Goal: Download file/media

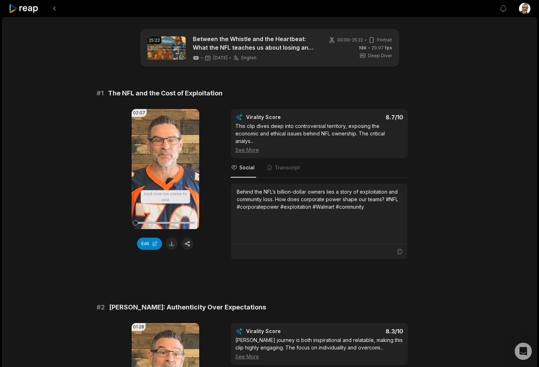
click at [55, 9] on button at bounding box center [54, 8] width 13 height 13
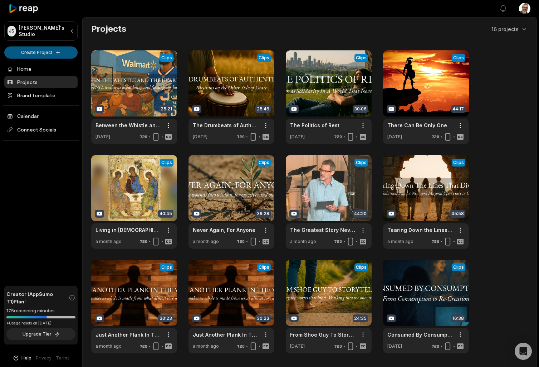
click at [44, 54] on html "[PERSON_NAME]'s Studio Create Project Home Projects Brand template Calendar Con…" at bounding box center [269, 183] width 539 height 367
click at [39, 67] on link "Create Clips" at bounding box center [41, 67] width 70 height 12
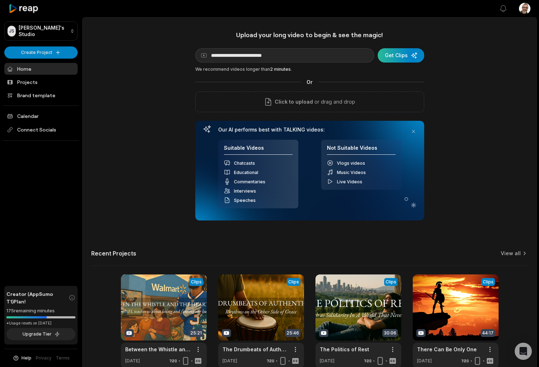
type input "**********"
click at [411, 55] on div "submit" at bounding box center [401, 55] width 47 height 14
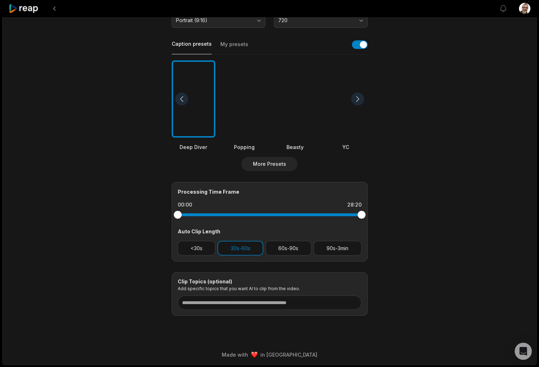
scroll to position [151, 0]
click at [208, 246] on button "<30s" at bounding box center [197, 248] width 38 height 15
click at [279, 249] on button "60s-90s" at bounding box center [288, 248] width 46 height 15
click at [323, 247] on button "90s-3min" at bounding box center [338, 248] width 48 height 15
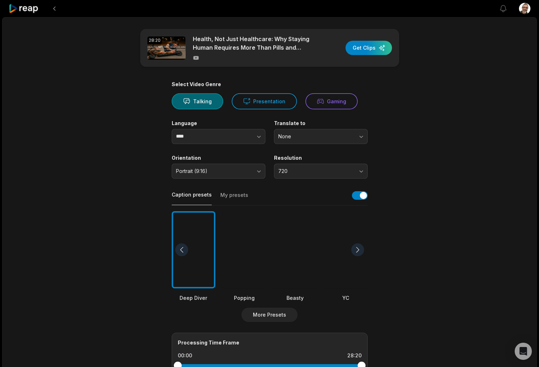
scroll to position [0, 0]
click at [372, 50] on div "button" at bounding box center [369, 48] width 47 height 14
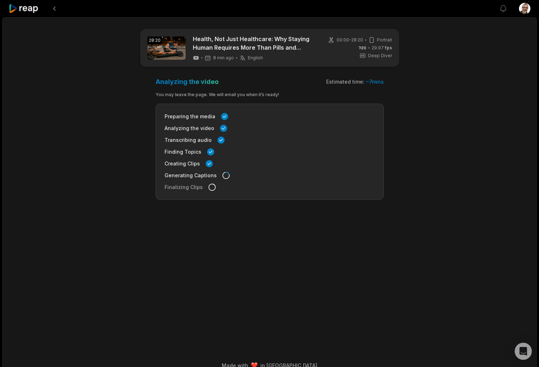
click at [271, 194] on div "Preparing the media Analyzing the video Transcribing audio Finding Topics Creat…" at bounding box center [270, 152] width 228 height 96
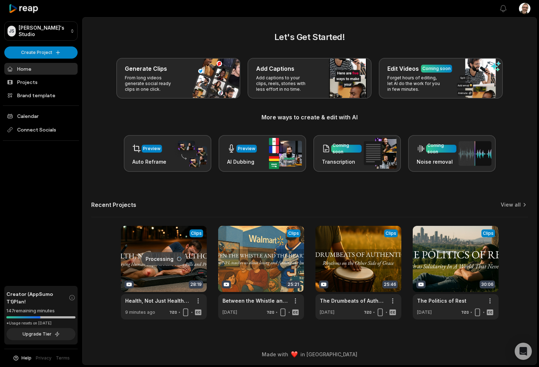
click at [160, 239] on link at bounding box center [164, 273] width 86 height 94
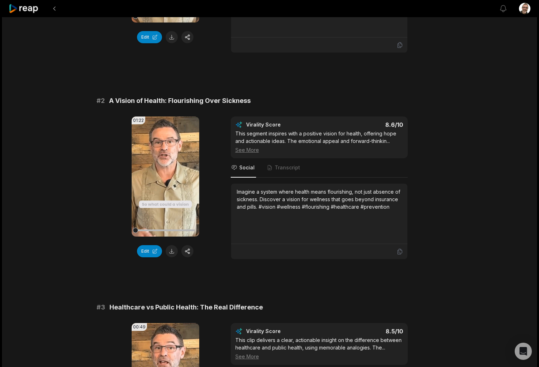
scroll to position [207, 0]
click at [172, 40] on button at bounding box center [172, 37] width 12 height 12
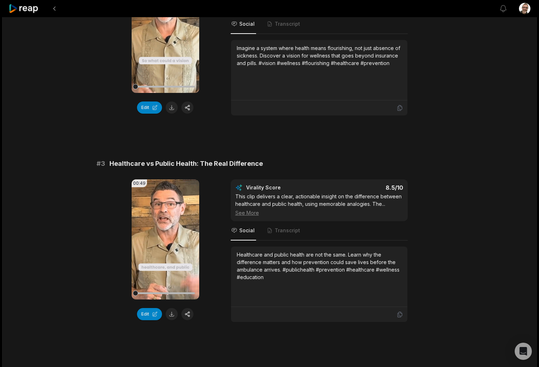
scroll to position [392, 0]
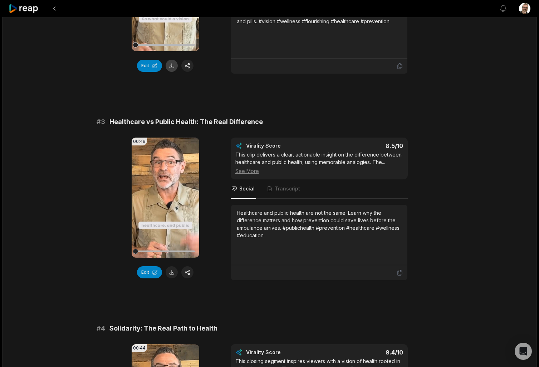
click at [174, 70] on button at bounding box center [172, 66] width 12 height 12
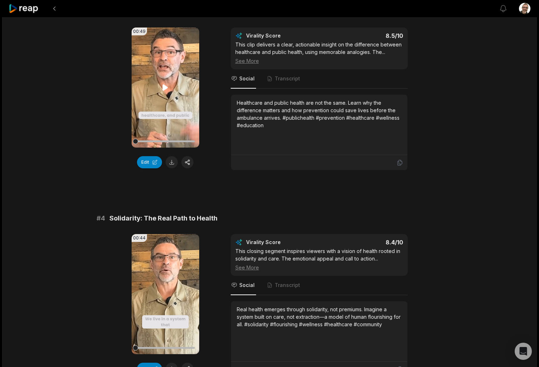
scroll to position [514, 0]
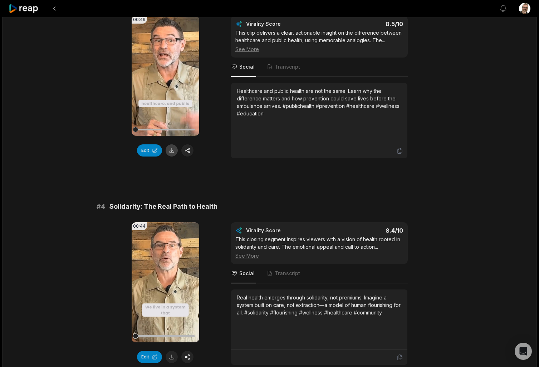
click at [174, 152] on button at bounding box center [172, 151] width 12 height 12
click at [175, 356] on button at bounding box center [172, 357] width 12 height 12
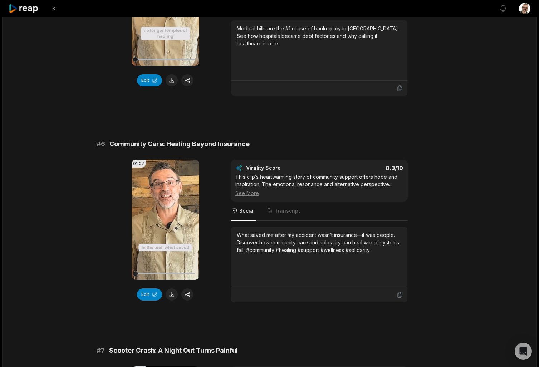
scroll to position [998, 0]
click at [173, 81] on button at bounding box center [172, 80] width 12 height 12
click at [170, 298] on button at bounding box center [172, 294] width 12 height 12
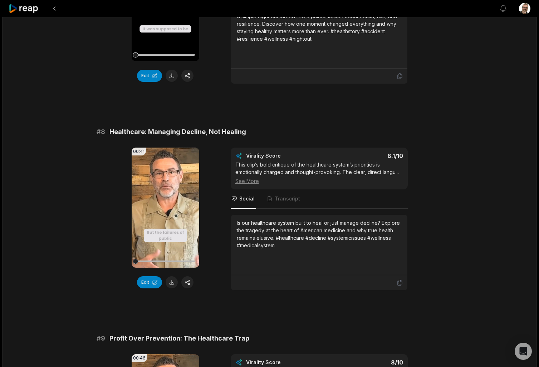
scroll to position [1428, 0]
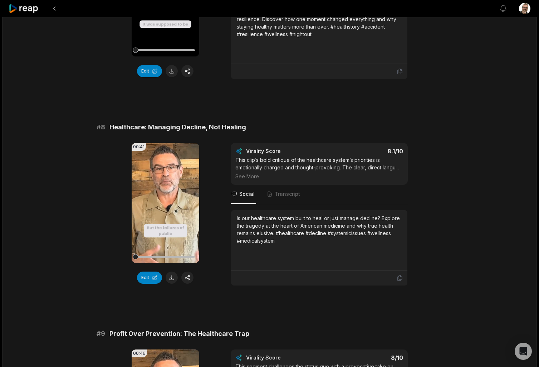
drag, startPoint x: 173, startPoint y: 72, endPoint x: 174, endPoint y: 97, distance: 24.4
click at [173, 72] on button at bounding box center [172, 71] width 12 height 12
click at [169, 278] on button at bounding box center [172, 278] width 12 height 12
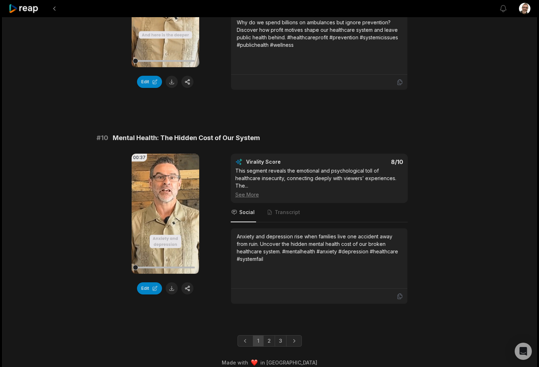
scroll to position [1832, 0]
click at [172, 84] on button at bounding box center [172, 81] width 12 height 12
click at [171, 289] on button at bounding box center [172, 288] width 12 height 12
click at [272, 339] on link "2" at bounding box center [269, 340] width 12 height 11
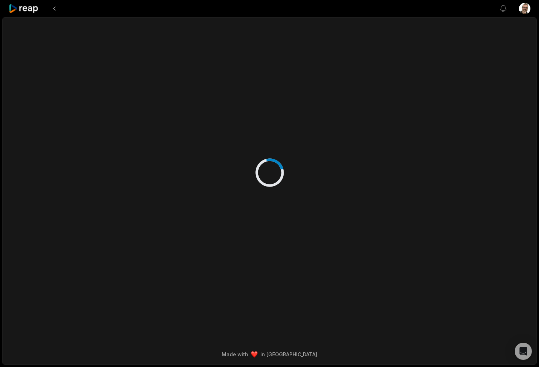
scroll to position [0, 0]
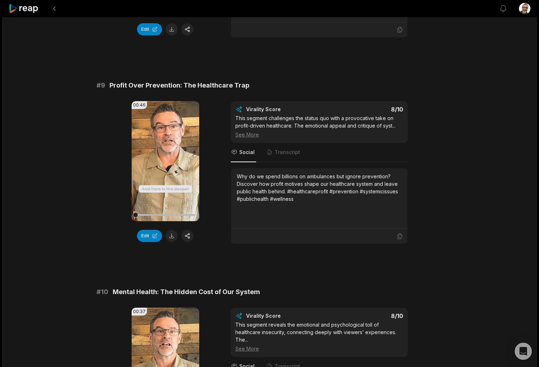
scroll to position [1677, 0]
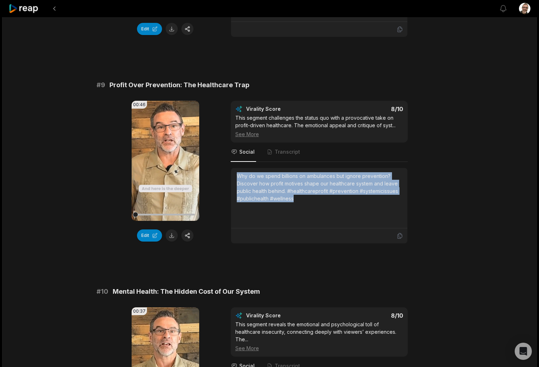
drag, startPoint x: 306, startPoint y: 204, endPoint x: 228, endPoint y: 170, distance: 84.5
click at [228, 170] on div "00:46 Your browser does not support mp4 format. Edit Virality Score 8 /10 This …" at bounding box center [270, 172] width 346 height 143
copy div "Why do we spend billions on ambulances but ignore prevention? Discover how prof…"
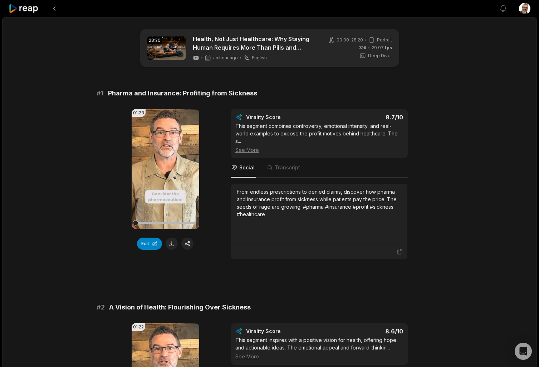
scroll to position [0, 0]
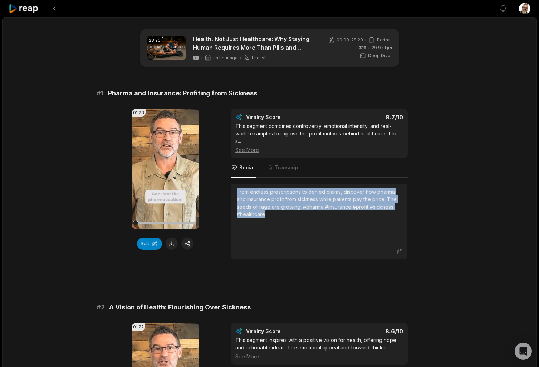
drag, startPoint x: 277, startPoint y: 215, endPoint x: 233, endPoint y: 192, distance: 49.6
click at [233, 192] on div "From endless prescriptions to denied claims, discover how pharma and insurance …" at bounding box center [319, 214] width 176 height 60
copy div "From endless prescriptions to denied claims, discover how pharma and insurance …"
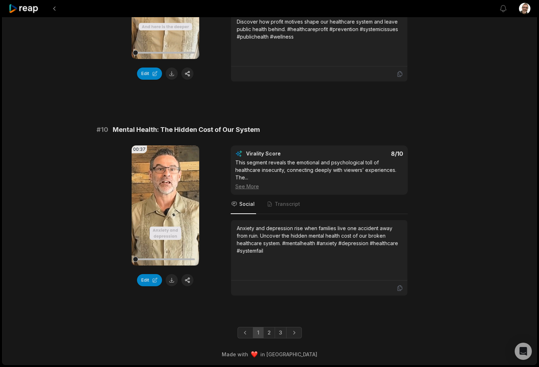
scroll to position [1840, 0]
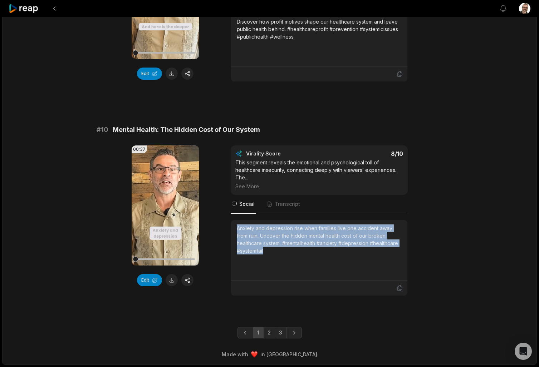
drag, startPoint x: 300, startPoint y: 253, endPoint x: 226, endPoint y: 227, distance: 78.4
click at [226, 227] on div "00:37 Your browser does not support mp4 format. Edit Virality Score 8 /10 This …" at bounding box center [270, 221] width 346 height 151
copy div "Anxiety and depression rise when families live one accident away from ruin. Unc…"
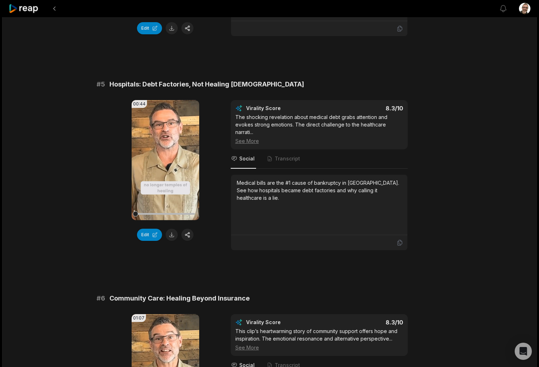
scroll to position [843, 0]
click at [259, 186] on div "Medical bills are the #1 cause of bankruptcy in America. See how hospitals beca…" at bounding box center [319, 191] width 165 height 23
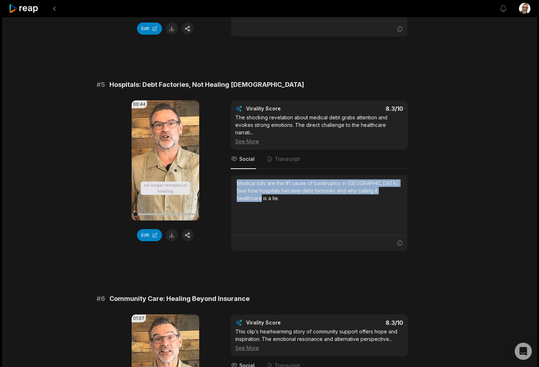
drag, startPoint x: 236, startPoint y: 184, endPoint x: 415, endPoint y: 195, distance: 178.5
click at [415, 195] on div "00:44 Your browser does not support mp4 format. Edit Virality Score 8.3 /10 The…" at bounding box center [270, 176] width 346 height 151
copy div "Medical bills are the #1 cause of bankruptcy in America. See how hospitals beca…"
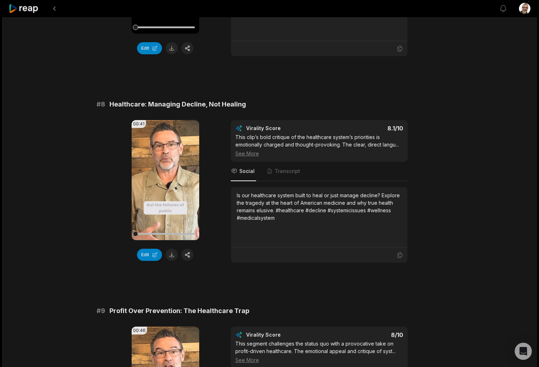
scroll to position [1451, 0]
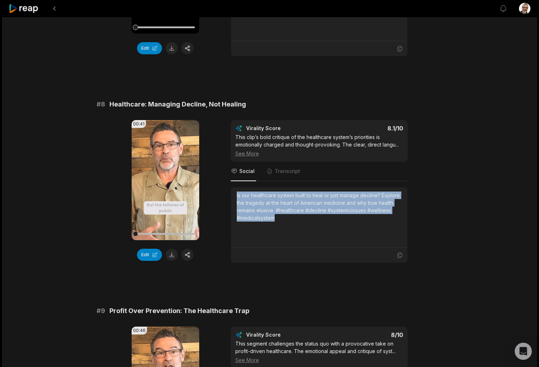
drag, startPoint x: 298, startPoint y: 220, endPoint x: 235, endPoint y: 191, distance: 69.1
click at [235, 191] on div "Is our healthcare system built to heal or just manage decline? Explore the trag…" at bounding box center [319, 217] width 176 height 60
copy div "Is our healthcare system built to heal or just manage decline? Explore the trag…"
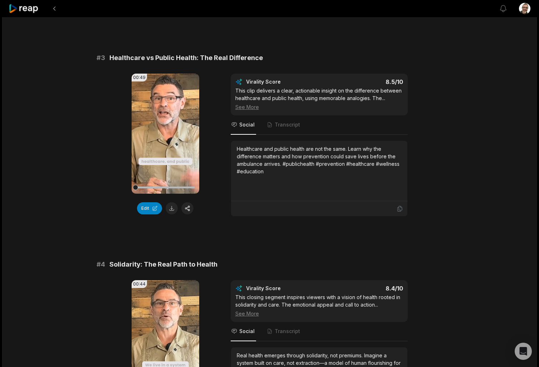
scroll to position [459, 0]
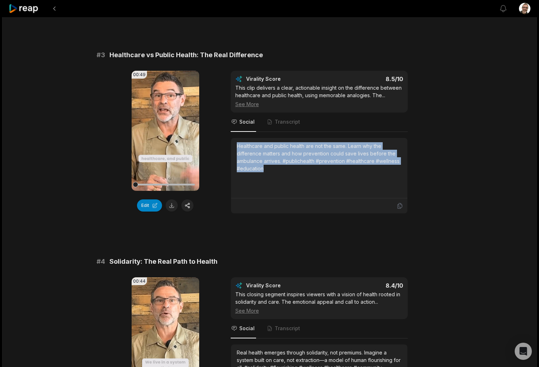
drag, startPoint x: 295, startPoint y: 172, endPoint x: 228, endPoint y: 143, distance: 72.9
click at [228, 143] on div "00:49 Your browser does not support mp4 format. Edit Virality Score 8.5 /10 Thi…" at bounding box center [270, 142] width 346 height 143
copy div "Healthcare and public health are not the same. Learn why the difference matters…"
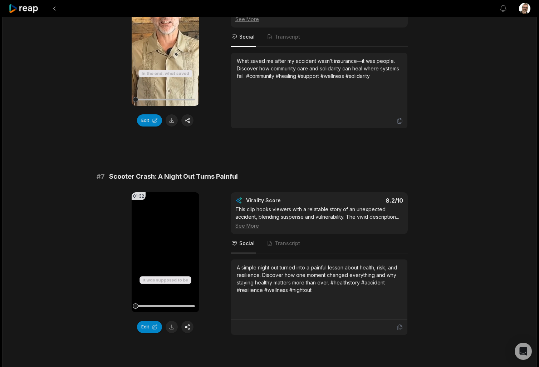
scroll to position [1173, 0]
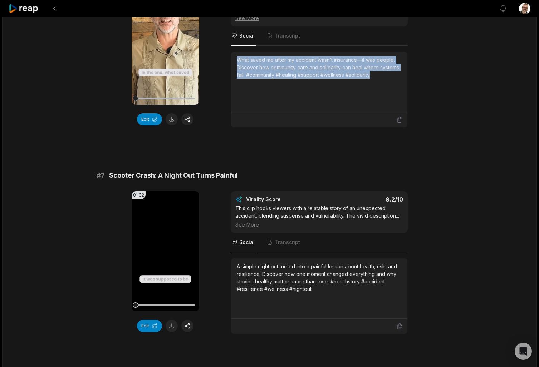
drag, startPoint x: 379, startPoint y: 75, endPoint x: 232, endPoint y: 59, distance: 147.9
click at [232, 59] on div "What saved me after my accident wasn’t insurance—it was people. Discover how co…" at bounding box center [319, 82] width 176 height 60
copy div "What saved me after my accident wasn’t insurance—it was people. Discover how co…"
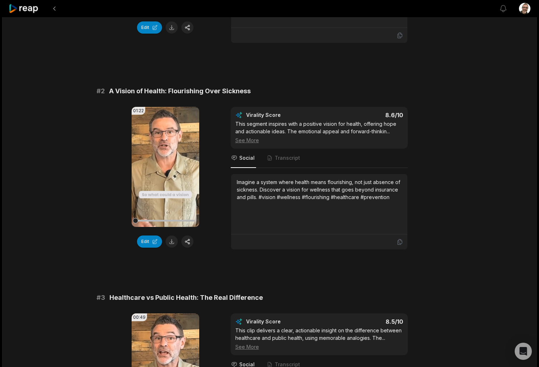
scroll to position [215, 0]
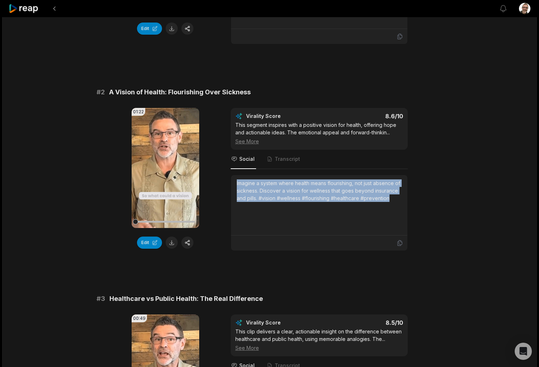
drag, startPoint x: 314, startPoint y: 211, endPoint x: 232, endPoint y: 179, distance: 88.0
click at [232, 179] on div "Imagine a system where health means flourishing, not just absence of sickness. …" at bounding box center [319, 205] width 176 height 60
copy div "Imagine a system where health means flourishing, not just absence of sickness. …"
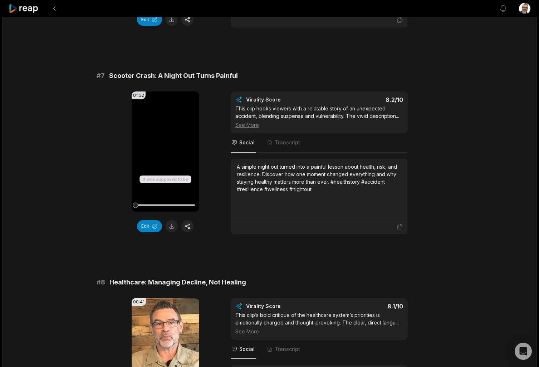
scroll to position [1318, 0]
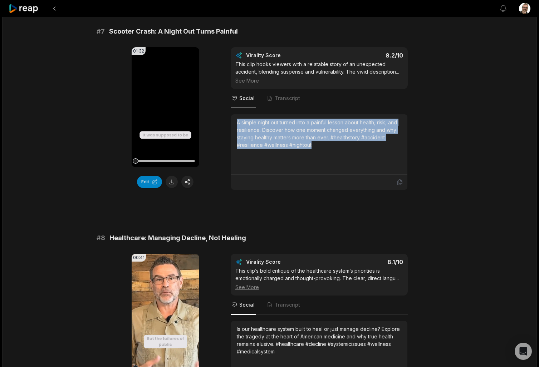
drag, startPoint x: 326, startPoint y: 149, endPoint x: 233, endPoint y: 122, distance: 96.9
click at [233, 122] on div "A simple night out turned into a painful lesson about health, risk, and resilie…" at bounding box center [319, 144] width 176 height 60
copy div "A simple night out turned into a painful lesson about health, risk, and resilie…"
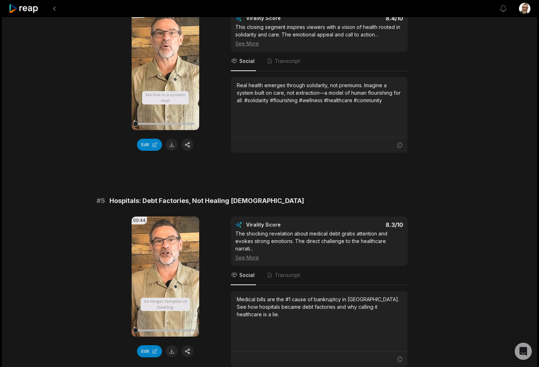
scroll to position [727, 0]
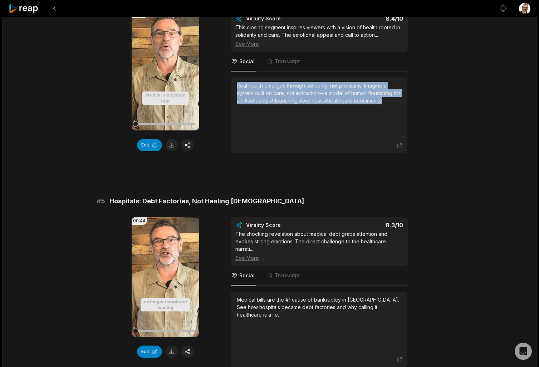
drag, startPoint x: 397, startPoint y: 101, endPoint x: 235, endPoint y: 85, distance: 162.1
click at [235, 85] on div "Real health emerges through solidarity, not premiums. Imagine a system built on…" at bounding box center [319, 108] width 176 height 60
copy div "Real health emerges through solidarity, not premiums. Imagine a system built on…"
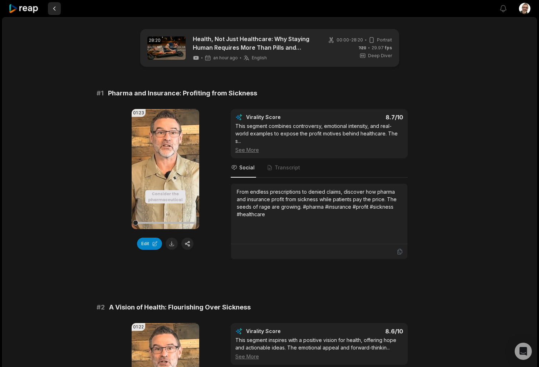
scroll to position [0, 0]
click at [53, 10] on button at bounding box center [54, 8] width 13 height 13
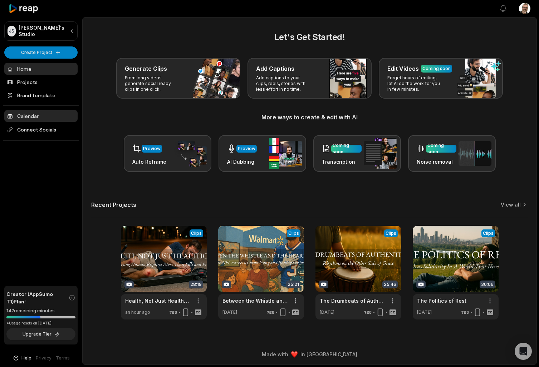
click at [33, 118] on link "Calendar" at bounding box center [40, 116] width 73 height 12
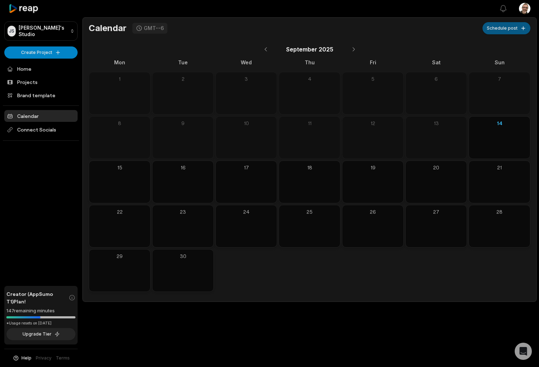
click at [507, 26] on button "Schedule post" at bounding box center [507, 28] width 48 height 12
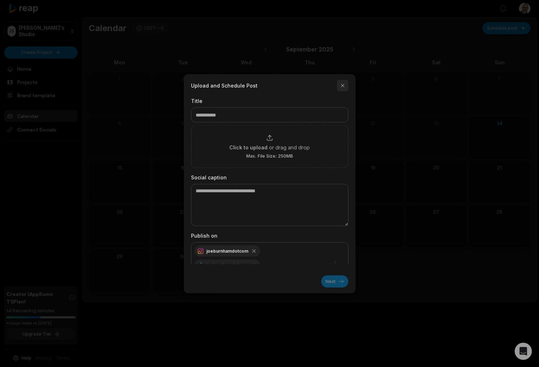
click at [342, 87] on button "button" at bounding box center [342, 85] width 11 height 11
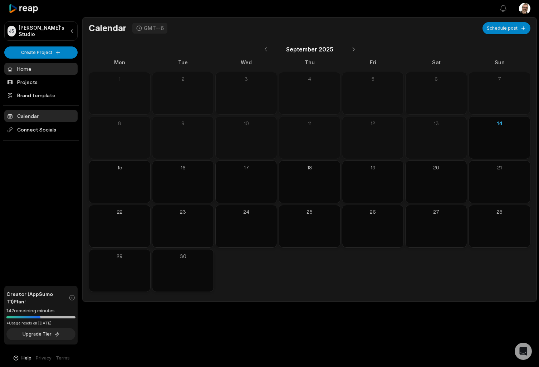
click at [43, 71] on link "Home" at bounding box center [40, 69] width 73 height 12
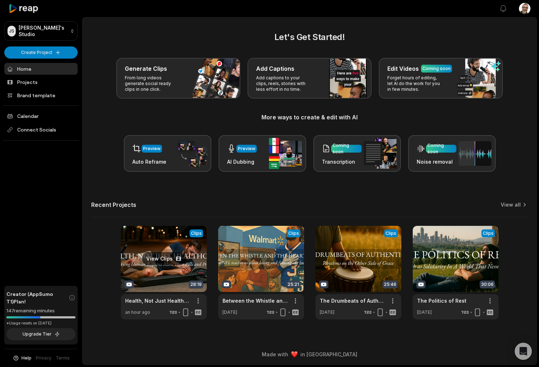
click at [177, 270] on link at bounding box center [164, 273] width 86 height 94
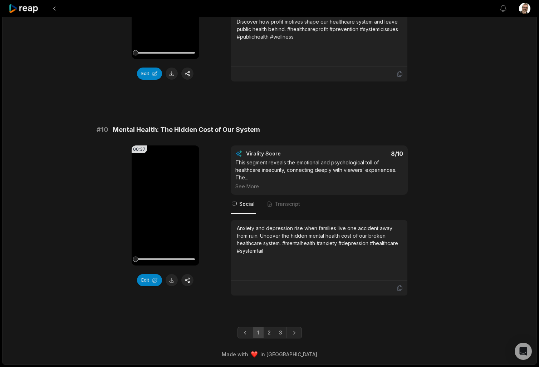
scroll to position [1840, 0]
click at [269, 331] on link "2" at bounding box center [269, 332] width 12 height 11
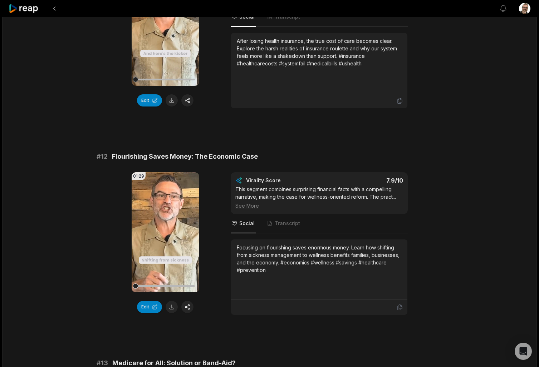
scroll to position [143, 0]
click at [172, 102] on button at bounding box center [172, 100] width 12 height 12
click at [171, 308] on button at bounding box center [172, 307] width 12 height 12
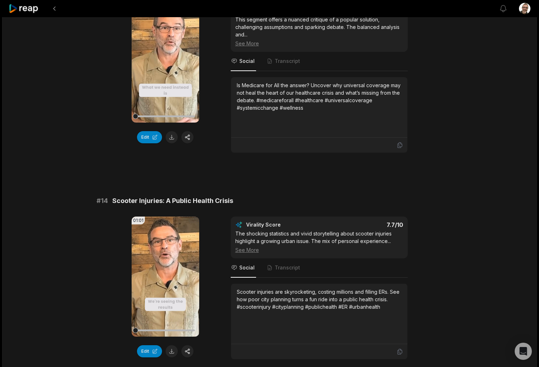
scroll to position [523, 0]
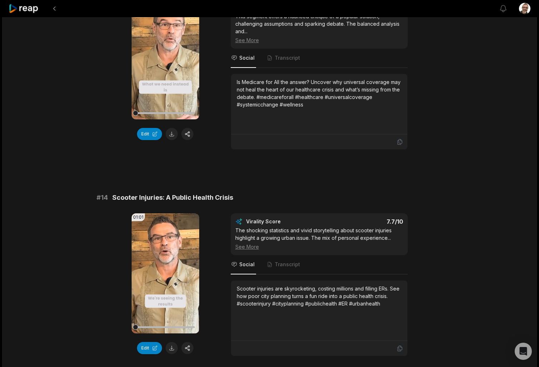
click at [171, 135] on button at bounding box center [172, 134] width 12 height 12
click at [174, 349] on button at bounding box center [172, 348] width 12 height 12
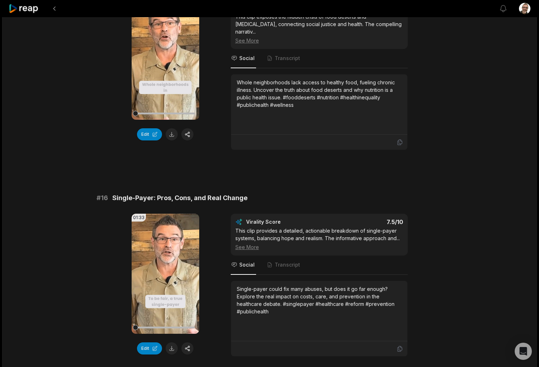
scroll to position [954, 0]
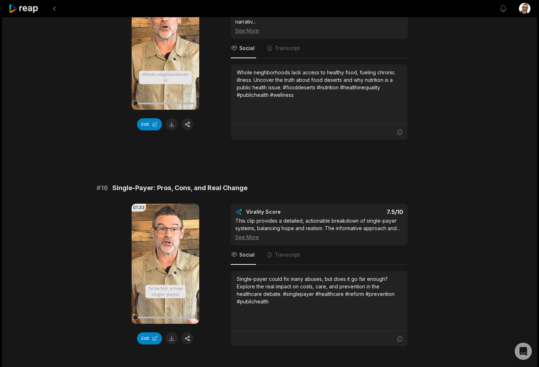
drag, startPoint x: 171, startPoint y: 129, endPoint x: 171, endPoint y: 133, distance: 4.7
click at [171, 129] on button at bounding box center [172, 124] width 12 height 12
drag, startPoint x: 171, startPoint y: 331, endPoint x: 180, endPoint y: 321, distance: 13.0
click at [171, 333] on button at bounding box center [172, 339] width 12 height 12
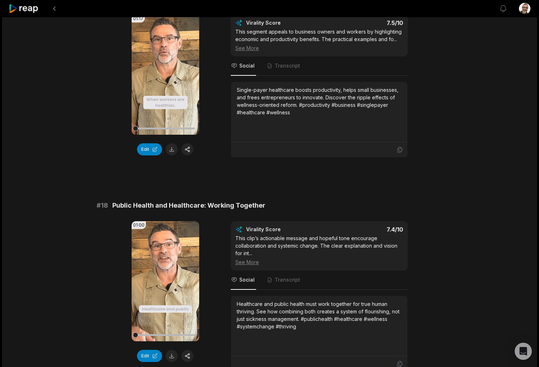
scroll to position [1380, 0]
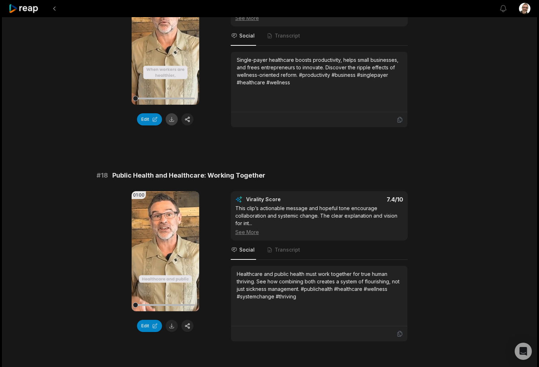
click at [172, 114] on button at bounding box center [172, 119] width 12 height 12
click at [170, 320] on button at bounding box center [172, 326] width 12 height 12
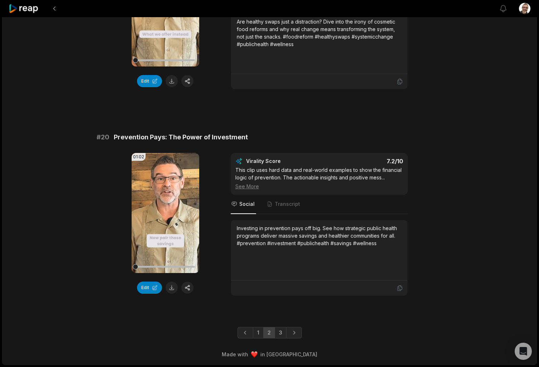
scroll to position [1840, 0]
click at [172, 75] on button at bounding box center [172, 81] width 12 height 12
click at [171, 290] on button at bounding box center [172, 288] width 12 height 12
click at [279, 331] on link "3" at bounding box center [281, 332] width 12 height 11
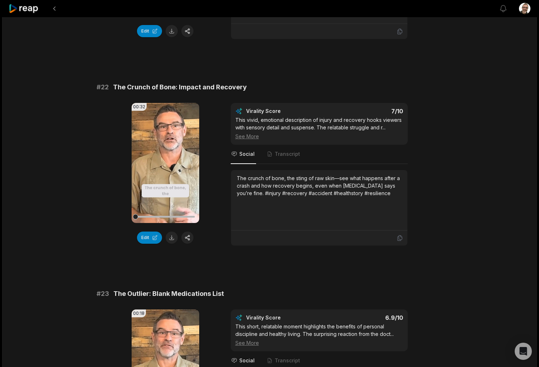
scroll to position [215, 0]
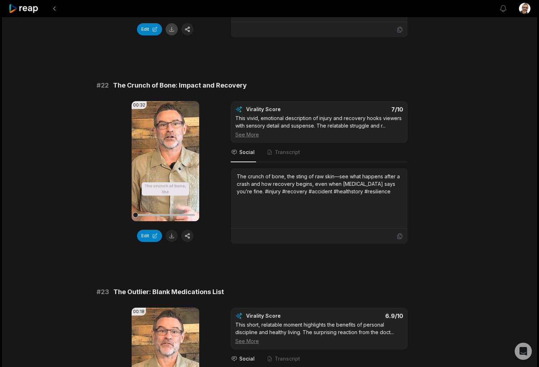
click at [171, 28] on button at bounding box center [172, 29] width 12 height 12
click at [171, 237] on button at bounding box center [172, 236] width 12 height 12
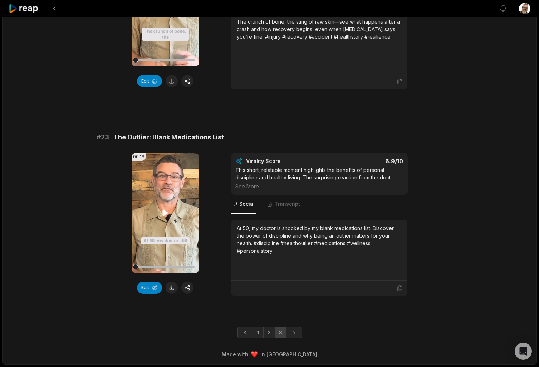
scroll to position [370, 0]
click at [171, 286] on button at bounding box center [172, 288] width 12 height 12
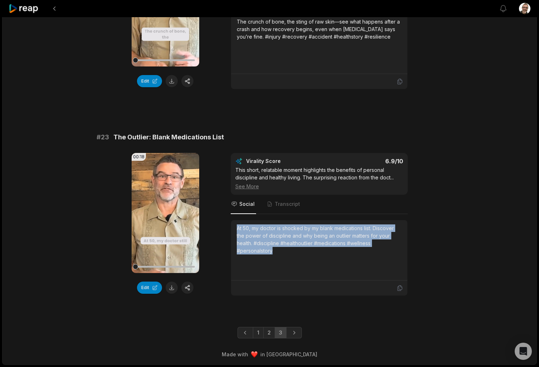
drag, startPoint x: 294, startPoint y: 258, endPoint x: 228, endPoint y: 226, distance: 74.1
click at [228, 226] on div "00:18 Your browser does not support mp4 format. Edit Virality Score 6.9 /10 Thi…" at bounding box center [270, 224] width 346 height 143
copy div "At 50, my doctor is shocked by my blank medications list. Discover the power of…"
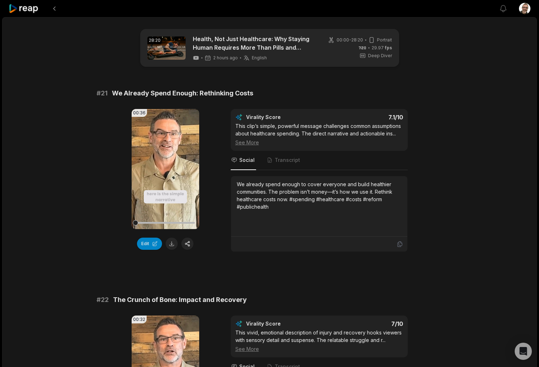
scroll to position [0, 0]
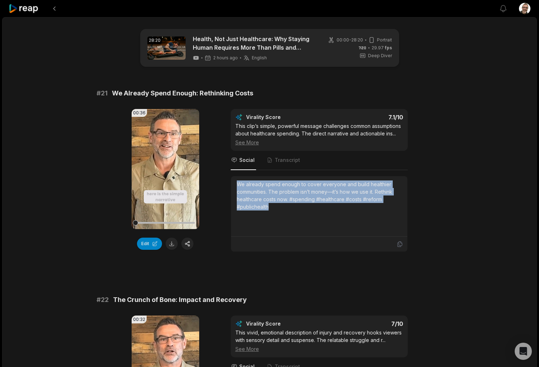
drag, startPoint x: 279, startPoint y: 210, endPoint x: 237, endPoint y: 184, distance: 49.3
click at [237, 184] on div "We already spend enough to cover everyone and build healthier communities. The …" at bounding box center [319, 196] width 165 height 30
copy div "We already spend enough to cover everyone and build healthier communities. The …"
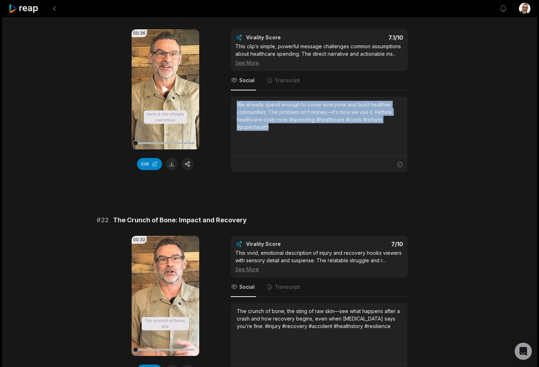
scroll to position [82, 0]
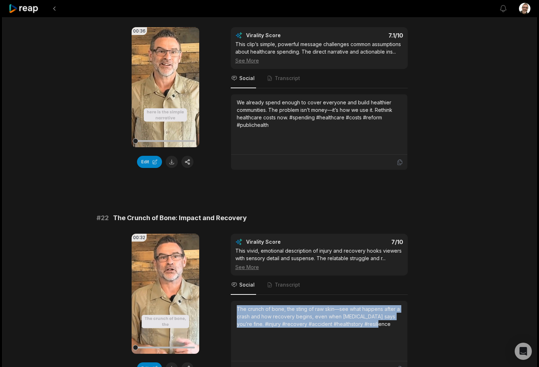
drag, startPoint x: 382, startPoint y: 327, endPoint x: 226, endPoint y: 298, distance: 158.6
click at [226, 298] on div "00:32 Your browser does not support mp4 format. Edit Virality Score 7 /10 This …" at bounding box center [270, 305] width 346 height 143
copy div "The crunch of bone, the sting of raw skin—see what happens after a crash and ho…"
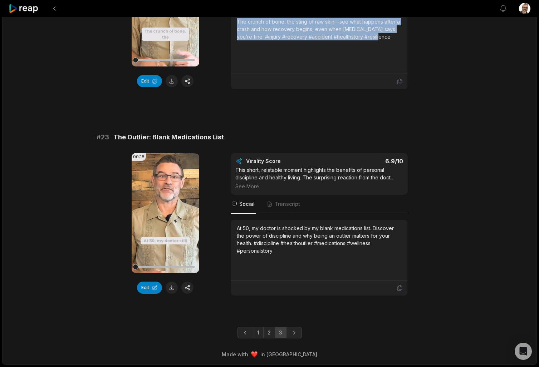
scroll to position [370, 0]
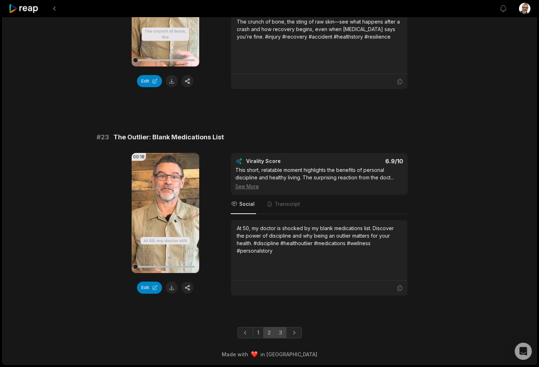
click at [273, 335] on link "2" at bounding box center [269, 332] width 12 height 11
